Goal: Information Seeking & Learning: Learn about a topic

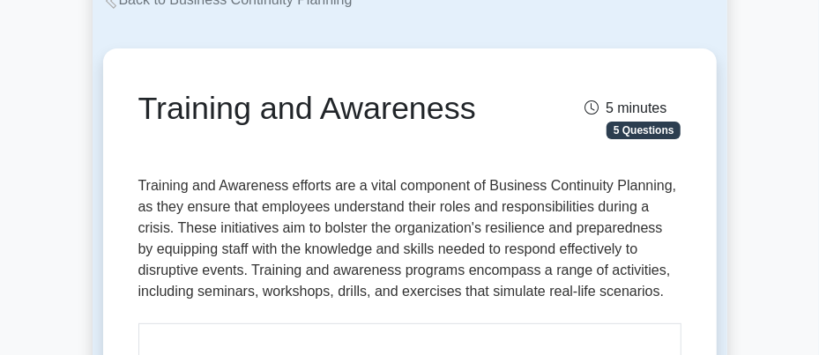
click at [479, 303] on p "Training and Awareness efforts are a vital component of Business Continuity Pla…" at bounding box center [409, 242] width 543 height 134
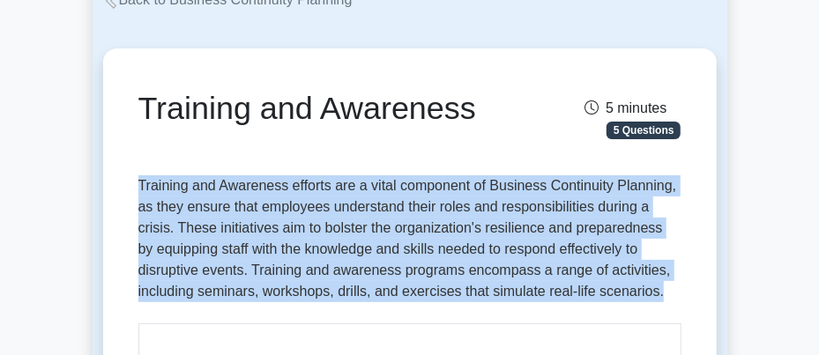
drag, startPoint x: 138, startPoint y: 182, endPoint x: 693, endPoint y: 288, distance: 565.3
click at [506, 219] on p "Training and Awareness efforts are a vital component of Business Continuity Pla…" at bounding box center [409, 242] width 543 height 134
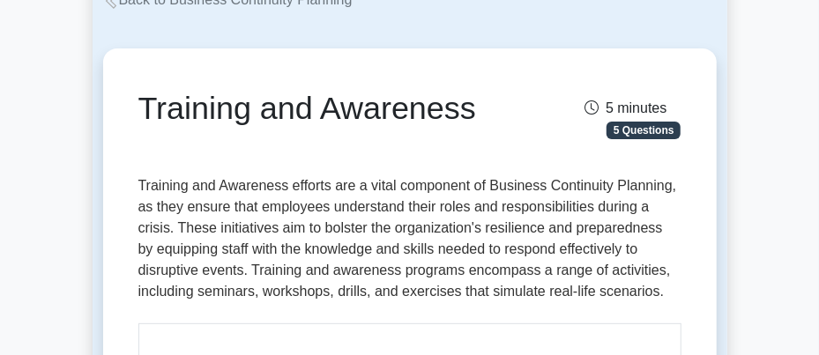
drag, startPoint x: 506, startPoint y: 219, endPoint x: 474, endPoint y: 182, distance: 48.1
drag, startPoint x: 474, startPoint y: 182, endPoint x: 381, endPoint y: 267, distance: 126.0
click at [381, 267] on p "Training and Awareness efforts are a vital component of Business Continuity Pla…" at bounding box center [409, 242] width 543 height 134
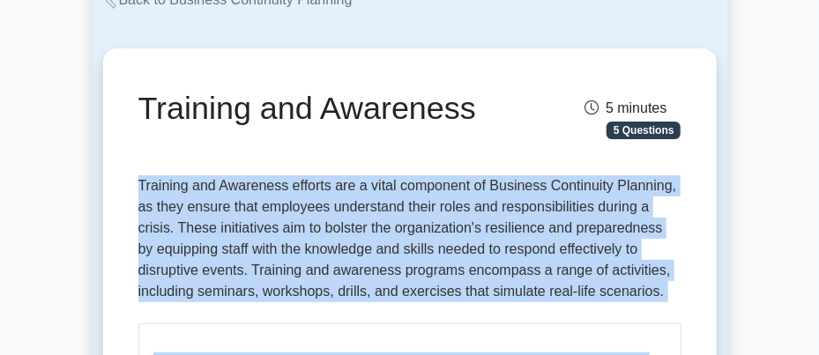
drag, startPoint x: 137, startPoint y: 184, endPoint x: 715, endPoint y: 331, distance: 595.6
copy div "Training and Awareness efforts are a vital component of Business Continuity Pla…"
click at [427, 229] on p "Training and Awareness efforts are a vital component of Business Continuity Pla…" at bounding box center [409, 242] width 543 height 134
